Goal: Task Accomplishment & Management: Complete application form

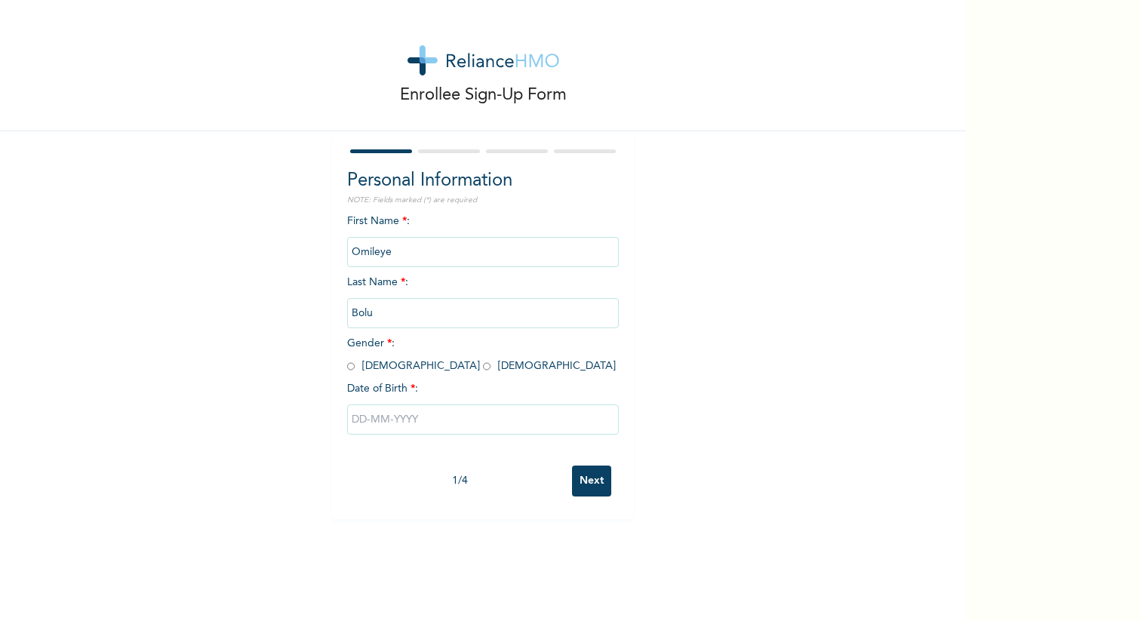
drag, startPoint x: 395, startPoint y: 255, endPoint x: 331, endPoint y: 253, distance: 64.1
click at [331, 253] on div "Enrollee Sign-Up Form Personal Information NOTE: Fields marked (*) are required…" at bounding box center [483, 259] width 966 height 519
click at [402, 352] on div "First Name * : Omileye Last Name * : Bolu Gender * : [DEMOGRAPHIC_DATA] [DEMOGR…" at bounding box center [483, 335] width 272 height 244
click at [351, 363] on input "radio" at bounding box center [351, 366] width 8 height 14
radio input "true"
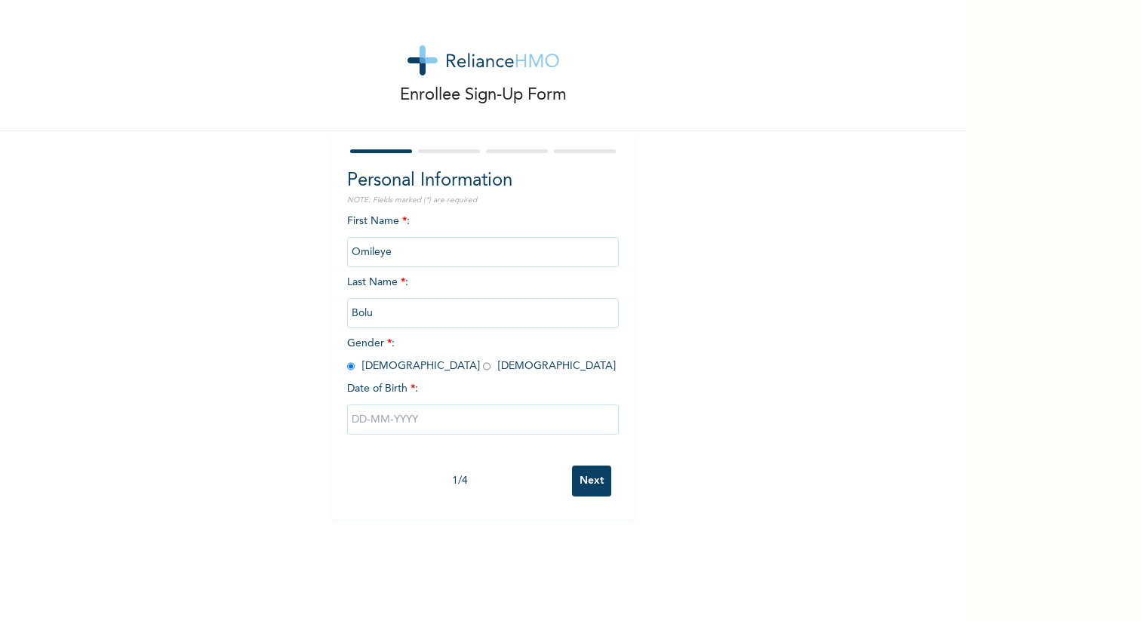
click at [379, 416] on input "text" at bounding box center [483, 419] width 272 height 30
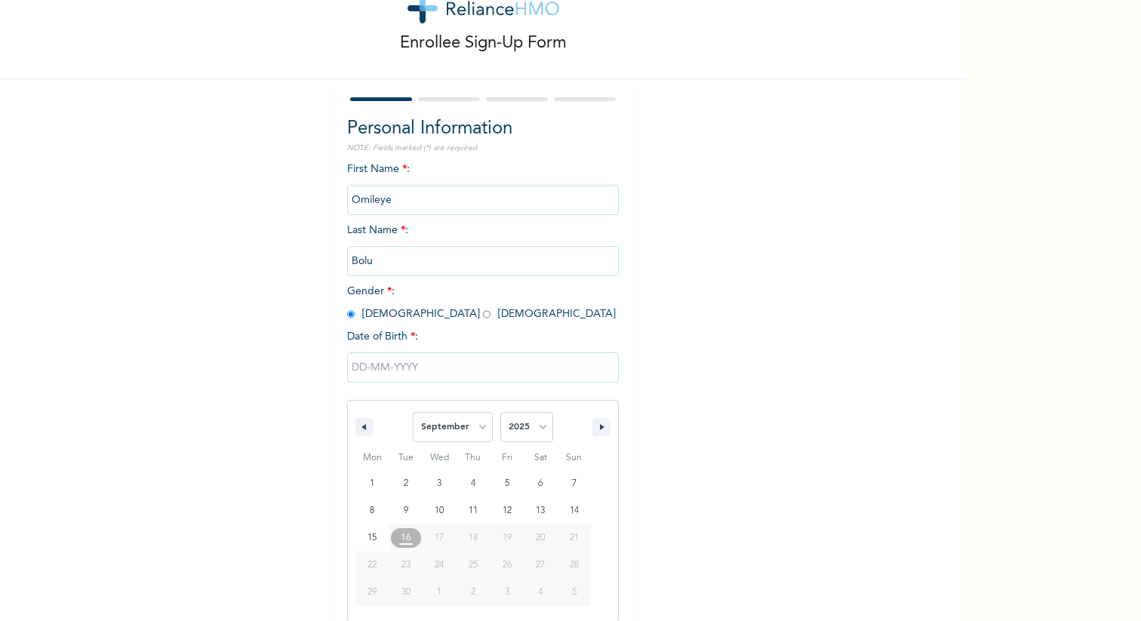
scroll to position [53, 0]
click at [453, 432] on select "January February March April May June July August September October November De…" at bounding box center [453, 426] width 80 height 30
click at [522, 432] on select "2025 2024 2023 2022 2021 2020 2019 2018 2017 2016 2015 2014 2013 2012 2011 2010…" at bounding box center [526, 426] width 53 height 30
click at [527, 435] on select "2025 2024 2023 2022 2021 2020 2019 2018 2017 2016 2015 2014 2013 2012 2011 2010…" at bounding box center [526, 426] width 53 height 30
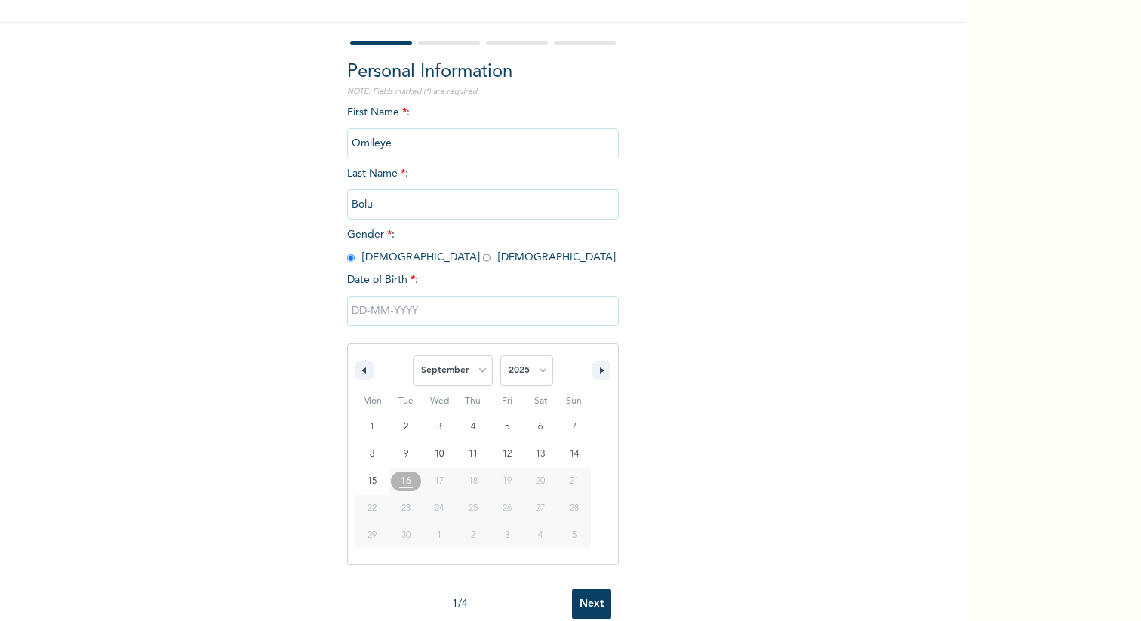
scroll to position [115, 0]
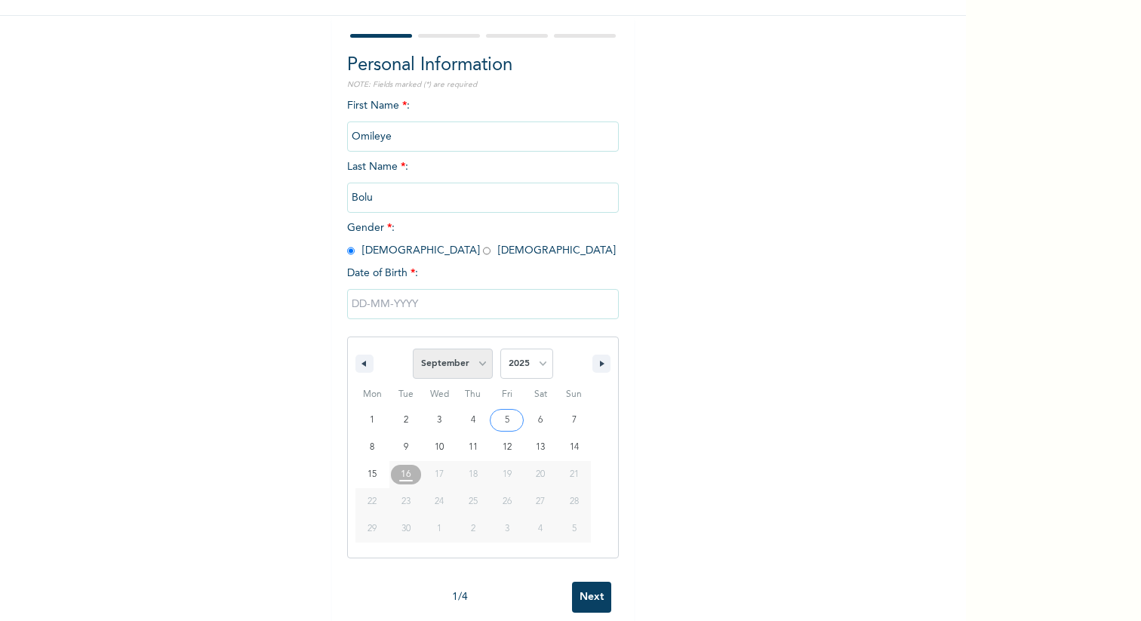
click at [461, 355] on select "January February March April May June July August September October November De…" at bounding box center [453, 364] width 80 height 30
click at [413, 349] on select "January February March April May June July August September October November De…" at bounding box center [453, 364] width 80 height 30
select select "8"
type input "[DATE]"
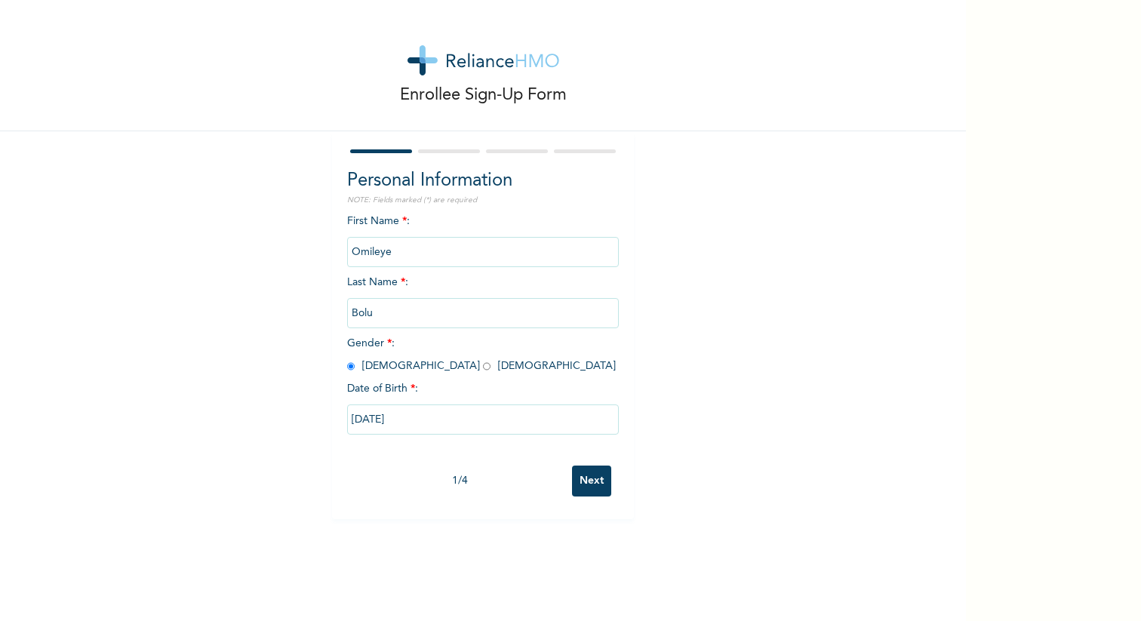
click at [432, 421] on input "[DATE]" at bounding box center [483, 419] width 272 height 30
select select "8"
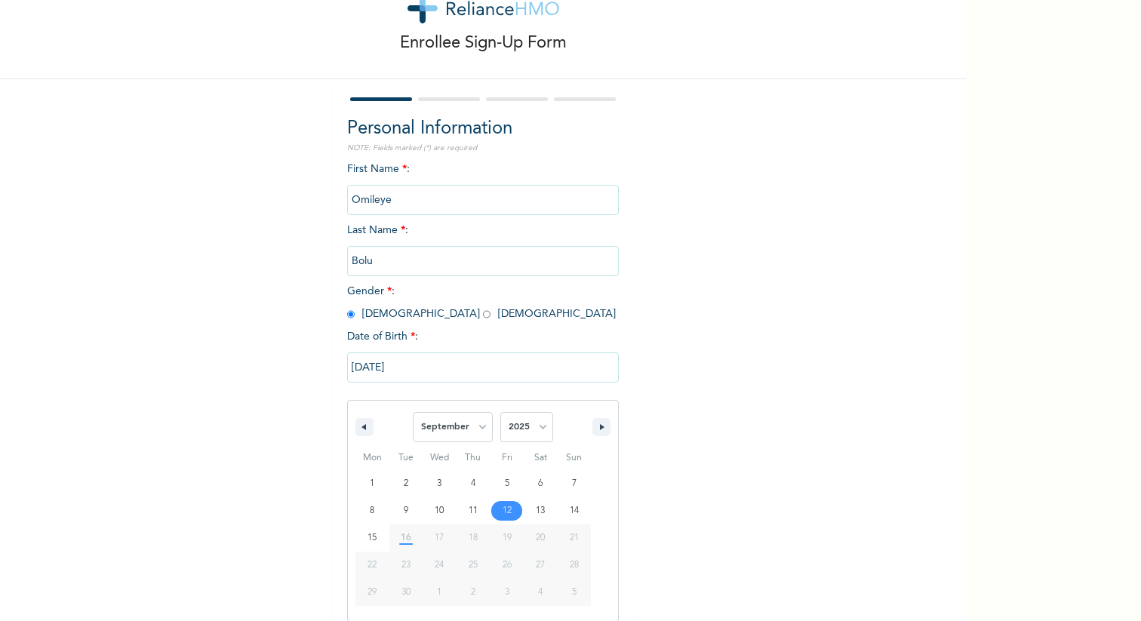
scroll to position [53, 0]
click at [510, 423] on select "2025 2024 2023 2022 2021 2020 2019 2018 2017 2016 2015 2014 2013 2012 2011 2010…" at bounding box center [526, 426] width 53 height 30
select select "1996"
click at [500, 411] on select "2025 2024 2023 2022 2021 2020 2019 2018 2017 2016 2015 2014 2013 2012 2011 2010…" at bounding box center [526, 426] width 53 height 30
click at [469, 433] on select "January February March April May June July August September October November De…" at bounding box center [453, 426] width 80 height 30
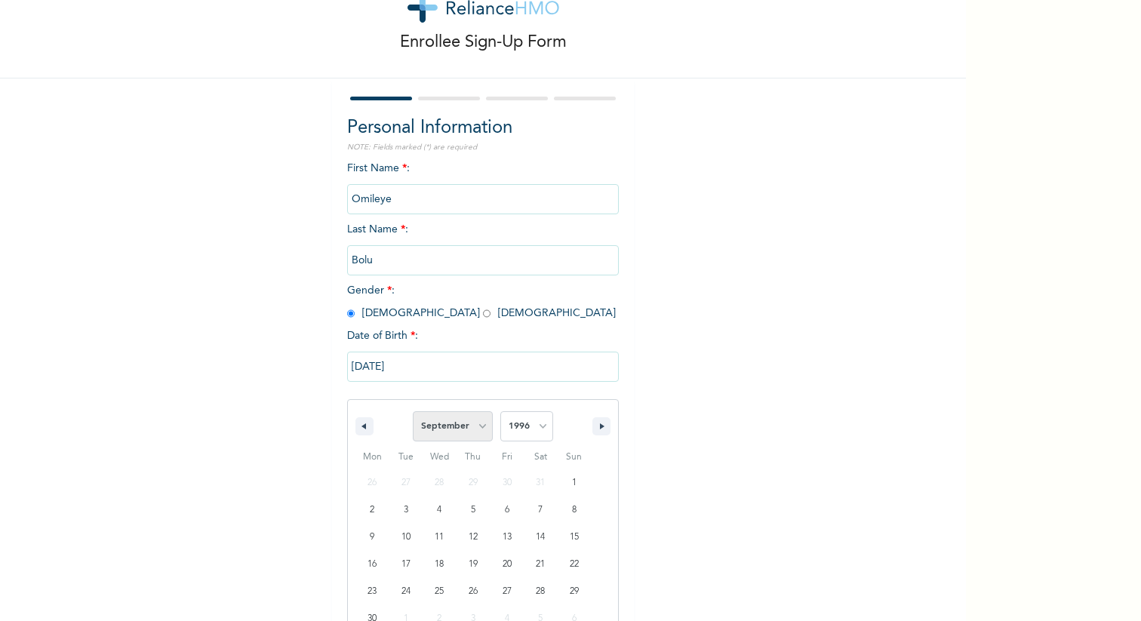
select select "10"
click at [413, 411] on select "January February March April May June July August September October November De…" at bounding box center [453, 426] width 80 height 30
type input "[DATE]"
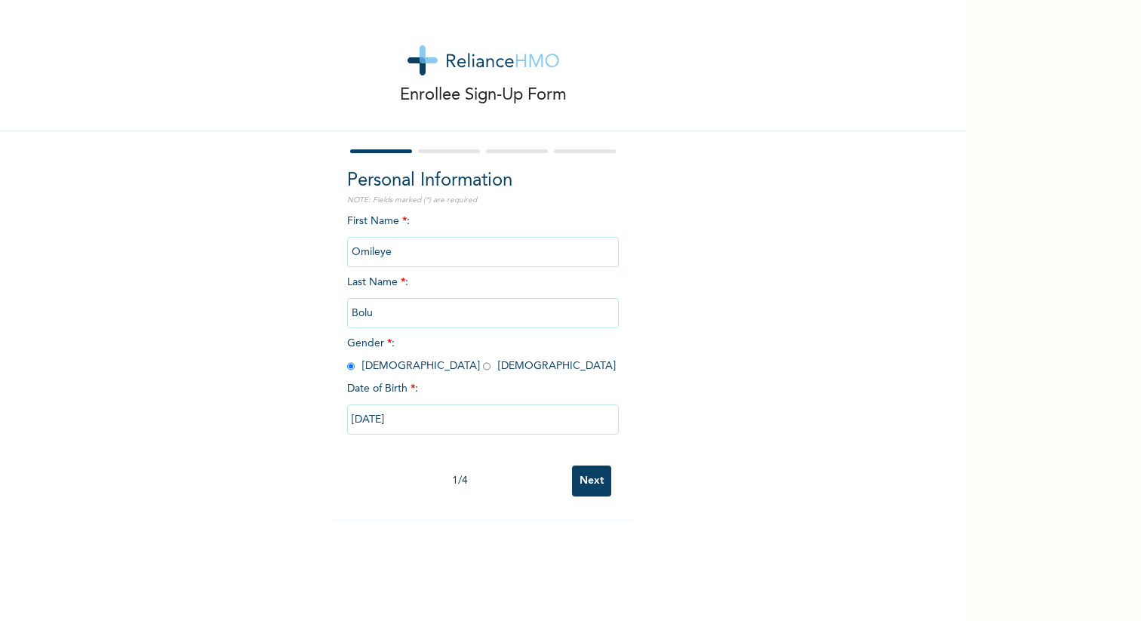
click at [588, 474] on input "Next" at bounding box center [591, 480] width 39 height 31
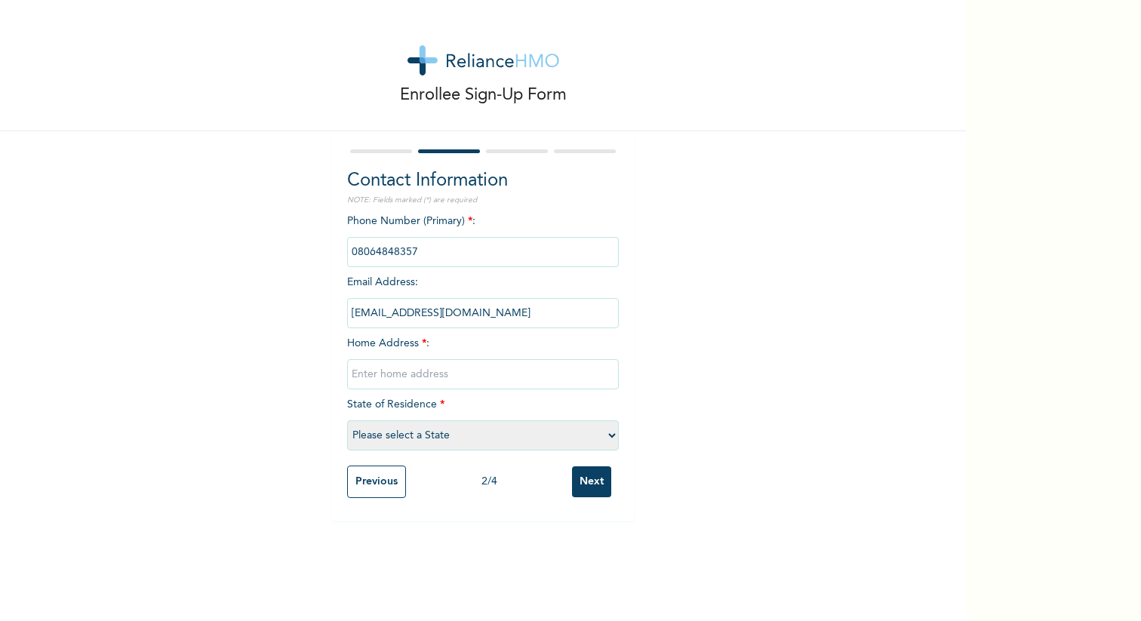
click at [426, 379] on input "text" at bounding box center [483, 374] width 272 height 30
type input "Abayomi Street, Denro"
select select "28"
click at [574, 472] on input "Next" at bounding box center [591, 481] width 39 height 31
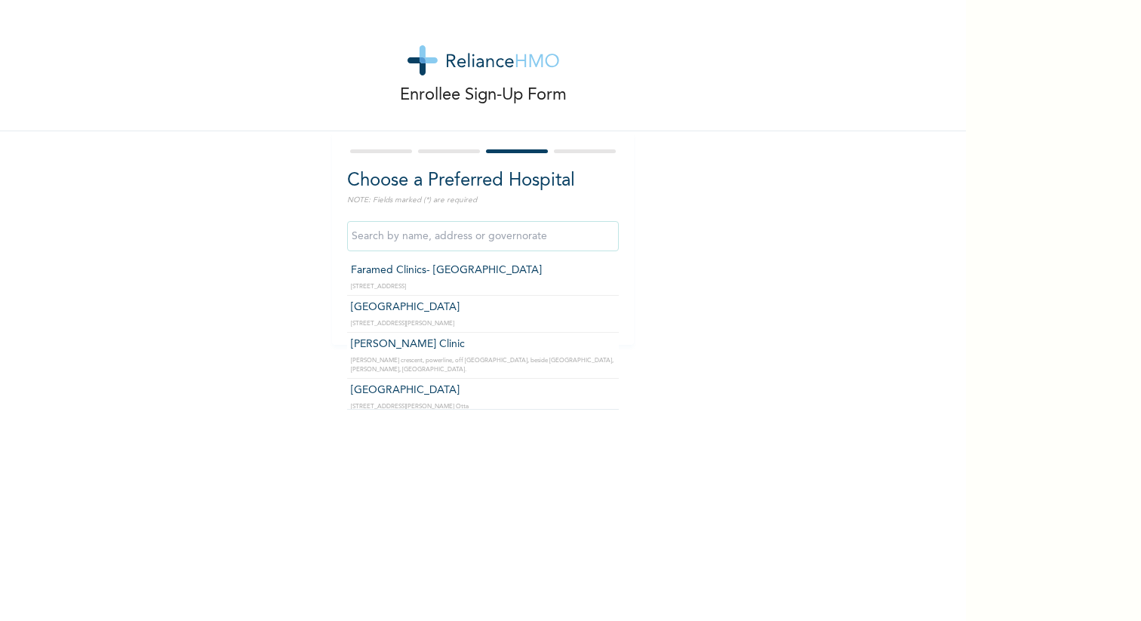
click at [409, 243] on input "text" at bounding box center [483, 236] width 272 height 30
